Goal: Task Accomplishment & Management: Use online tool/utility

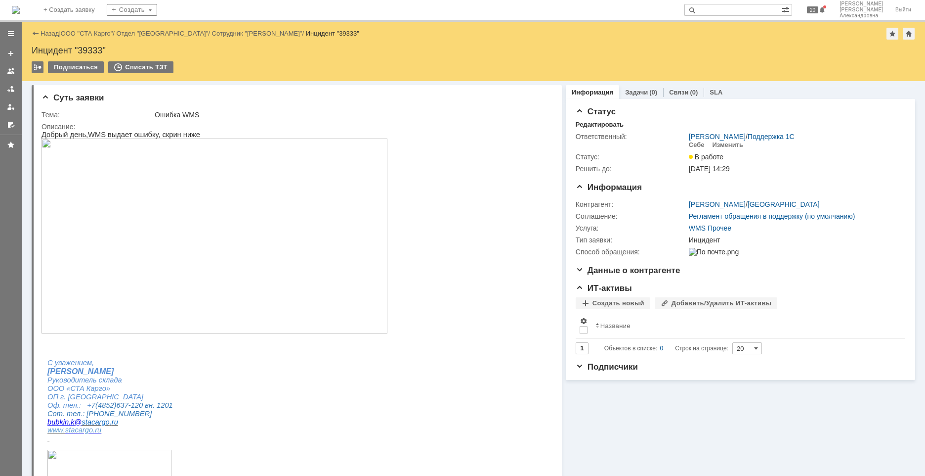
click at [749, 7] on input "text" at bounding box center [733, 10] width 97 height 12
type input "39302"
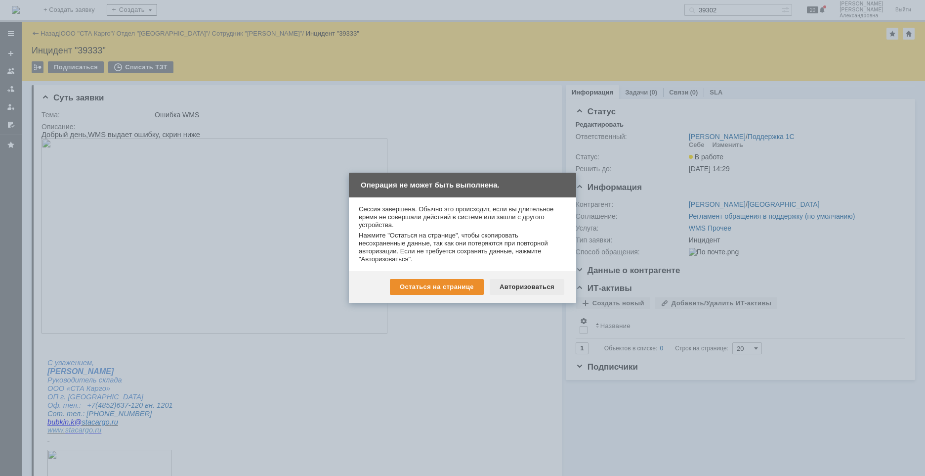
click at [521, 287] on div "Авторизоваться" at bounding box center [527, 287] width 75 height 16
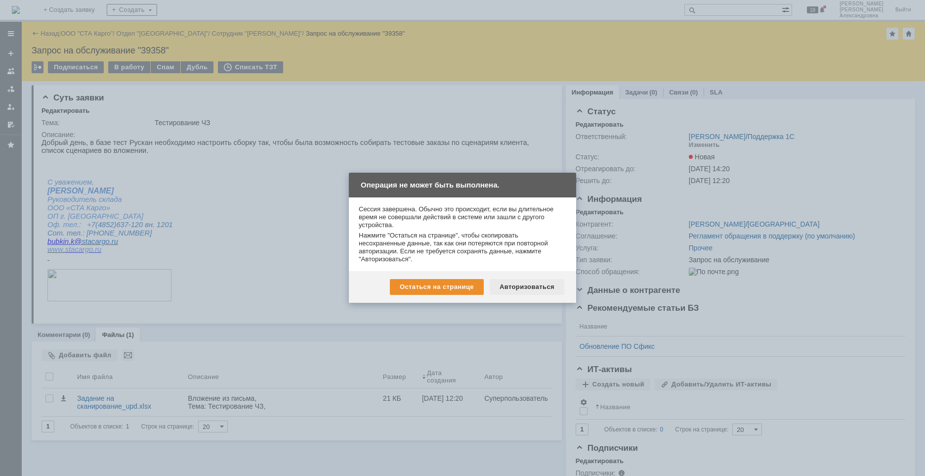
click at [517, 287] on div "Авторизоваться" at bounding box center [527, 287] width 75 height 16
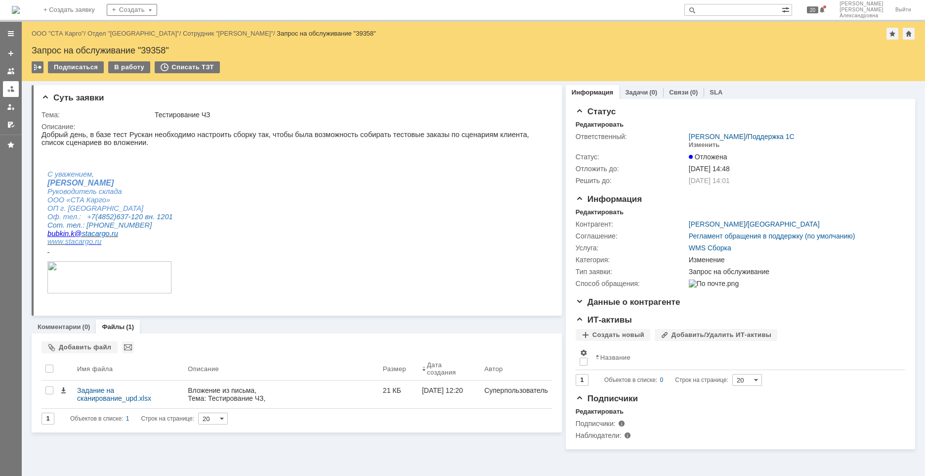
click at [14, 92] on div at bounding box center [11, 89] width 8 height 8
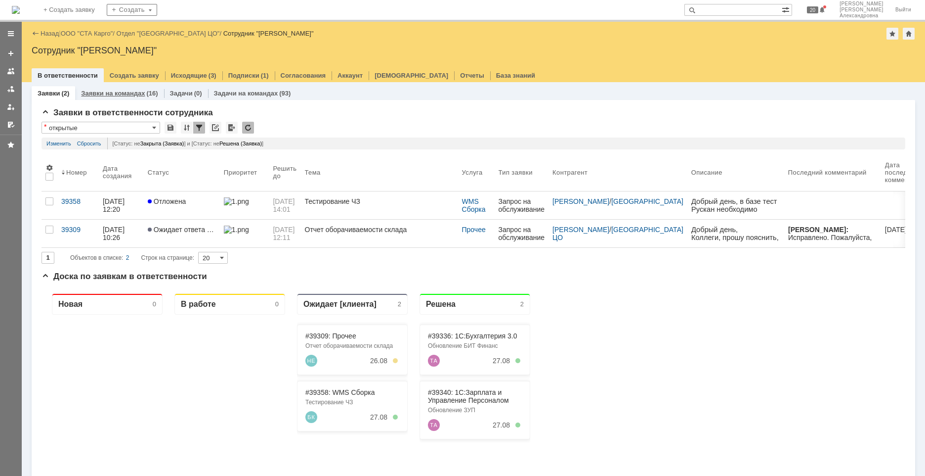
click at [109, 90] on link "Заявки на командах" at bounding box center [113, 92] width 64 height 7
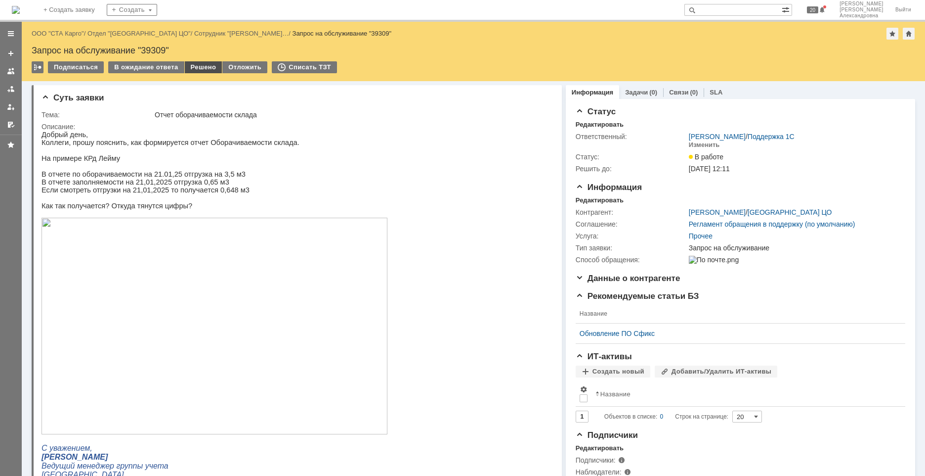
click at [205, 67] on div "Решено" at bounding box center [204, 67] width 38 height 12
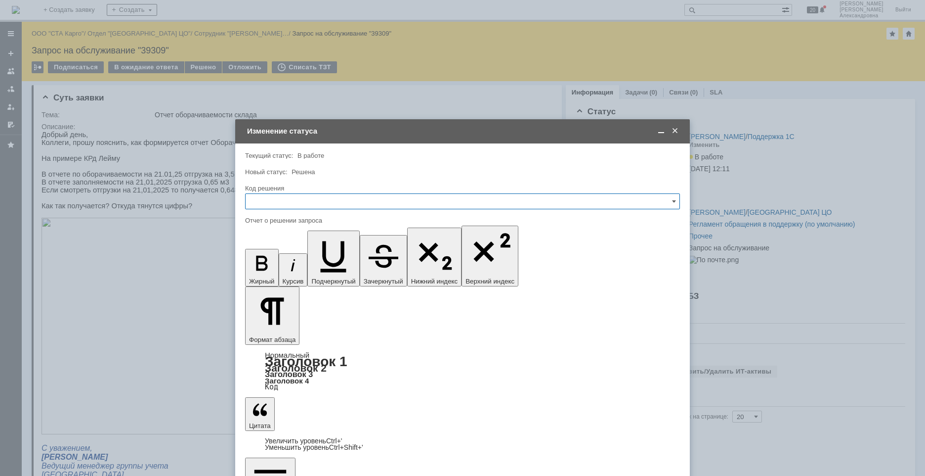
click at [287, 206] on input "text" at bounding box center [462, 201] width 435 height 16
click at [269, 335] on span "Решено" at bounding box center [463, 334] width 422 height 8
type input "Решено"
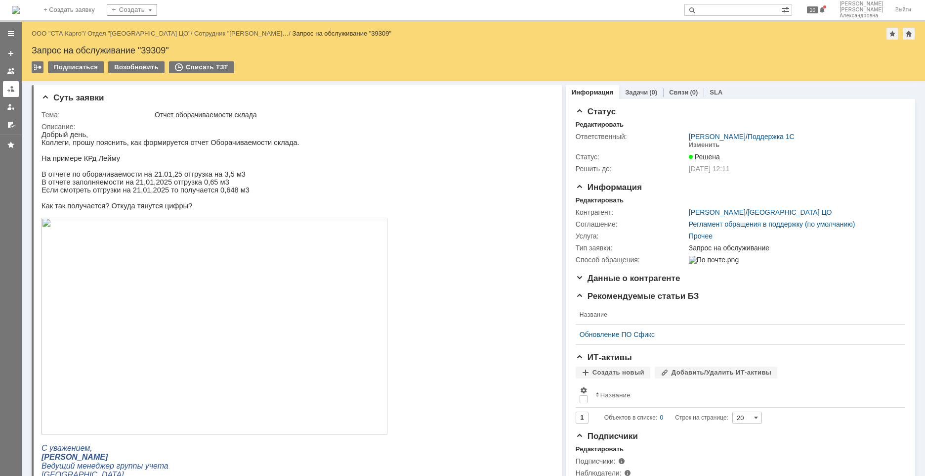
click at [16, 94] on link at bounding box center [11, 89] width 16 height 16
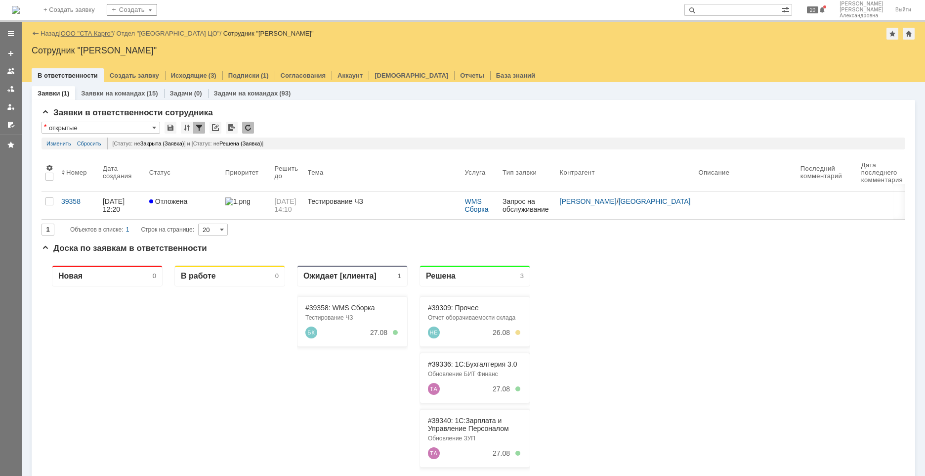
click at [91, 34] on link "ООО "СТА Карго"" at bounding box center [87, 33] width 52 height 7
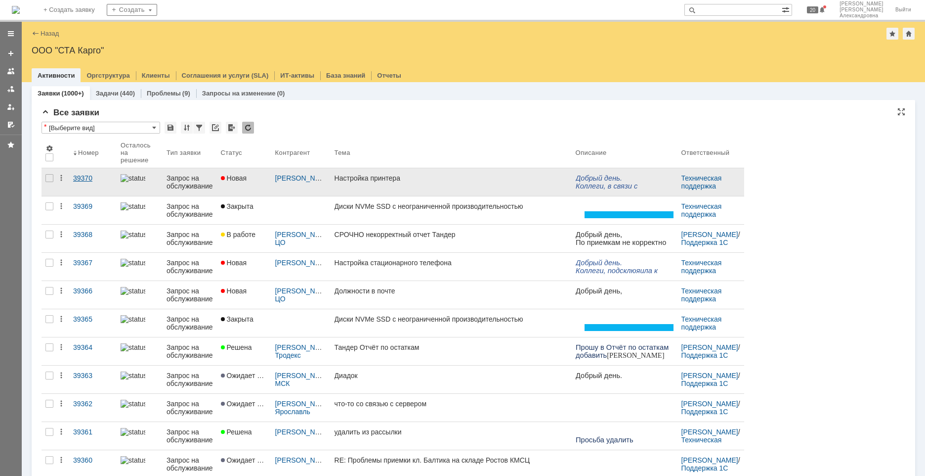
click at [87, 189] on link "39370" at bounding box center [92, 182] width 47 height 28
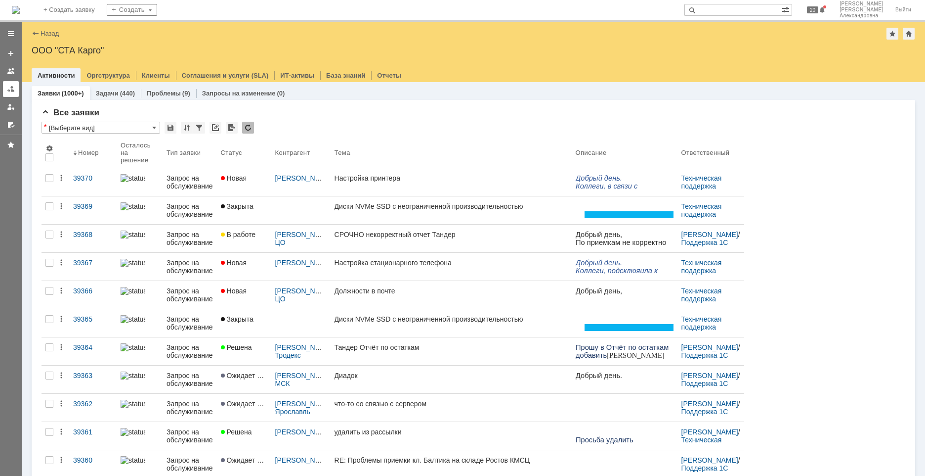
click at [15, 89] on link at bounding box center [11, 89] width 16 height 16
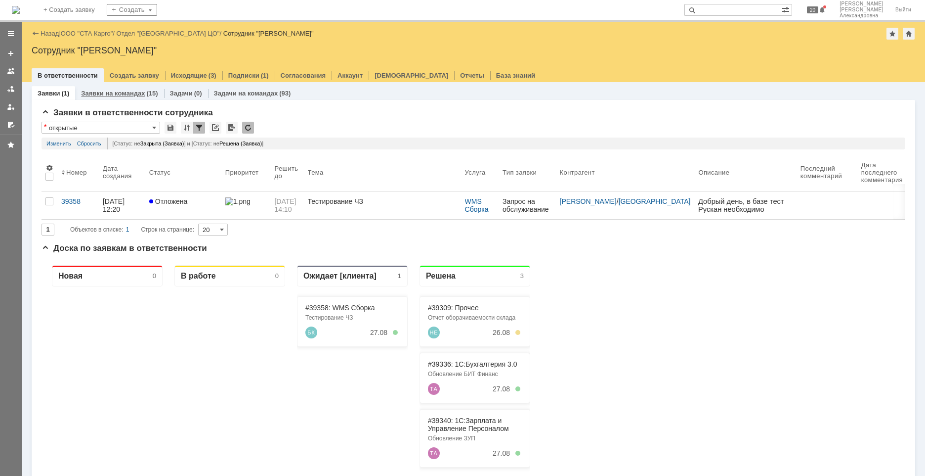
click at [116, 92] on link "Заявки на командах" at bounding box center [113, 92] width 64 height 7
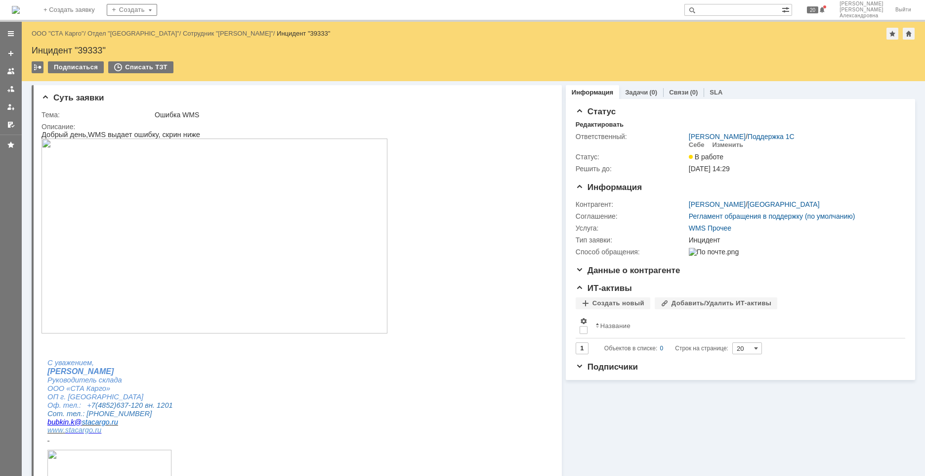
drag, startPoint x: 750, startPoint y: 10, endPoint x: 758, endPoint y: 4, distance: 10.3
click at [750, 9] on input "text" at bounding box center [733, 10] width 97 height 12
type input "39302"
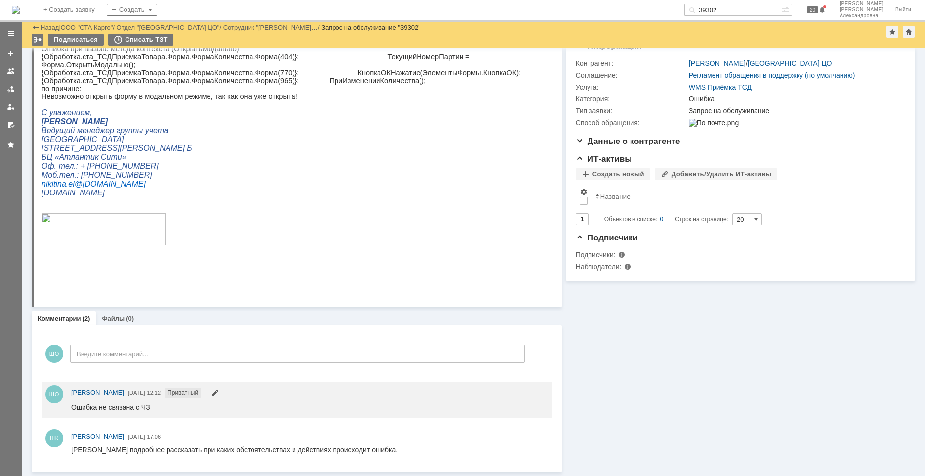
scroll to position [108, 0]
